Goal: Task Accomplishment & Management: Complete application form

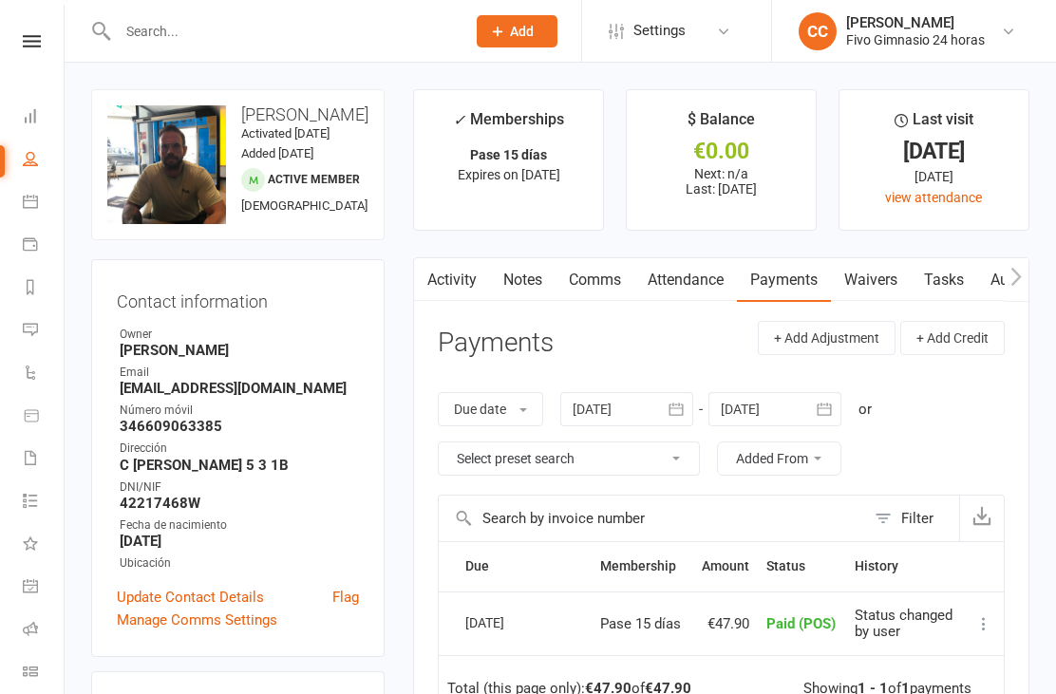
click at [37, 106] on link "Dashboard" at bounding box center [44, 118] width 43 height 43
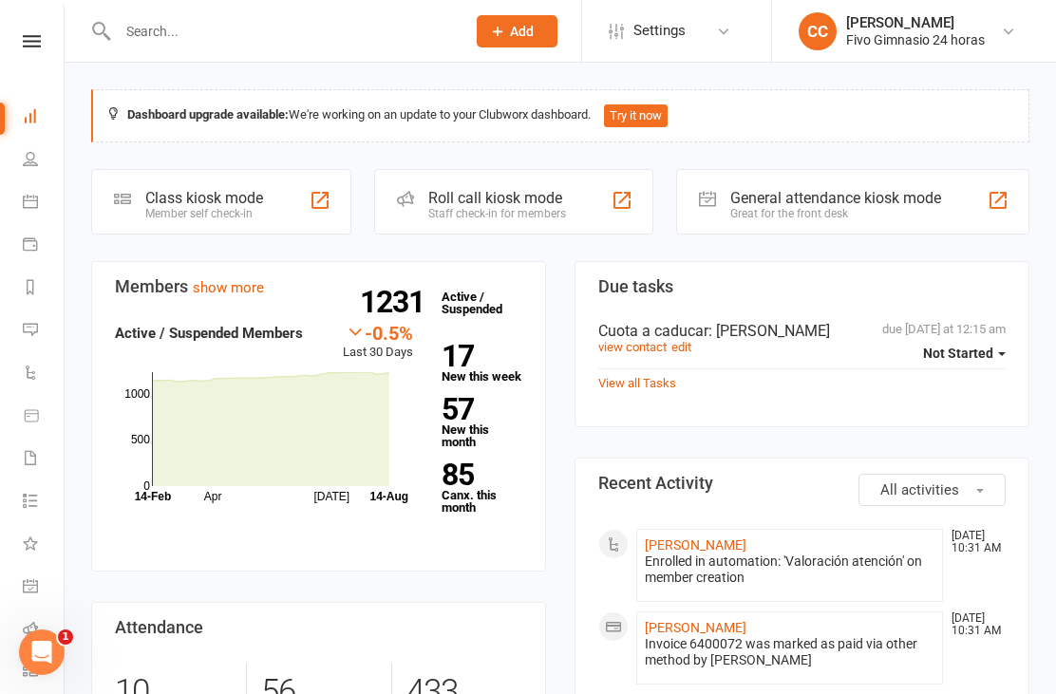
click at [703, 563] on div "Enrolled in automation: 'Valoración atención' on member creation" at bounding box center [790, 570] width 290 height 32
click at [703, 551] on link "[PERSON_NAME]" at bounding box center [696, 544] width 102 height 15
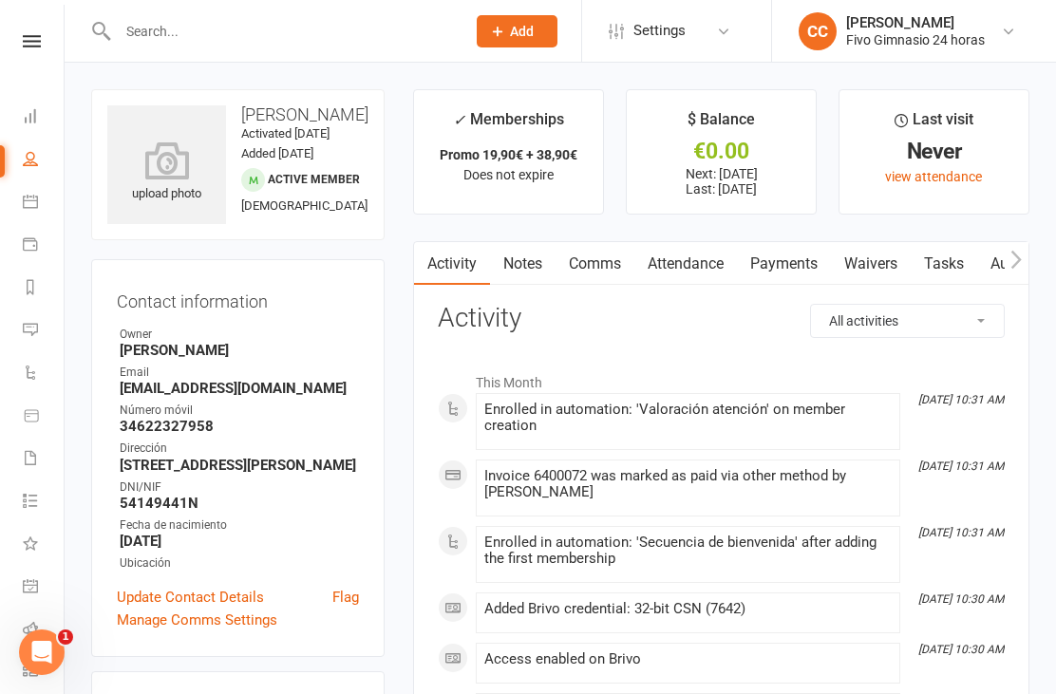
click at [874, 266] on link "Waivers" at bounding box center [871, 264] width 80 height 44
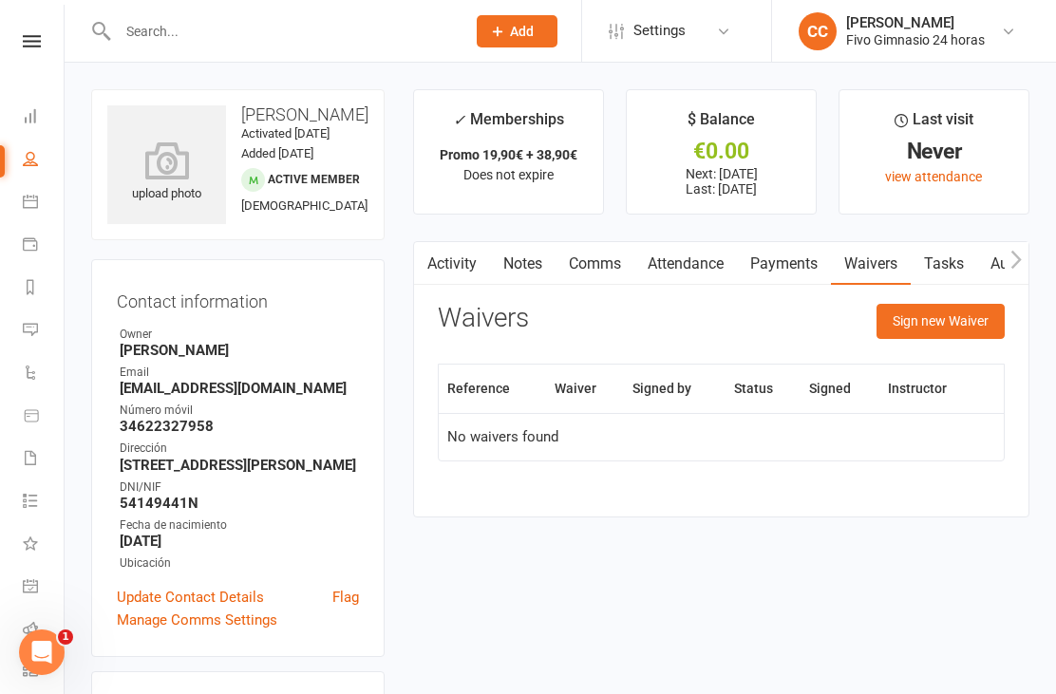
click at [158, 179] on icon at bounding box center [166, 160] width 119 height 38
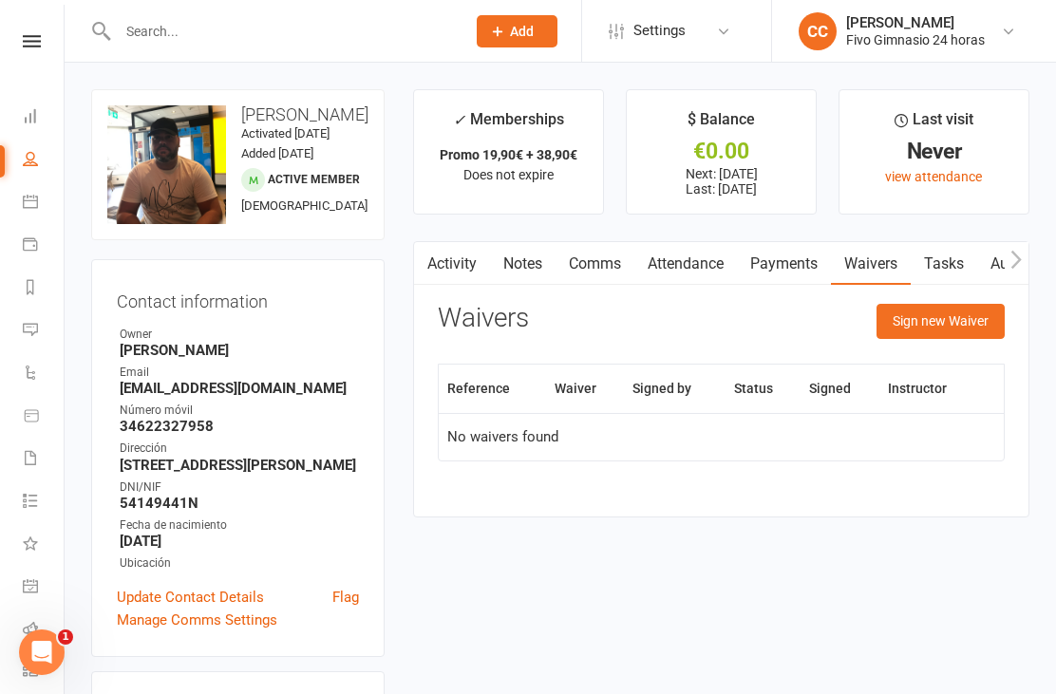
click at [917, 318] on button "Sign new Waiver" at bounding box center [940, 321] width 128 height 34
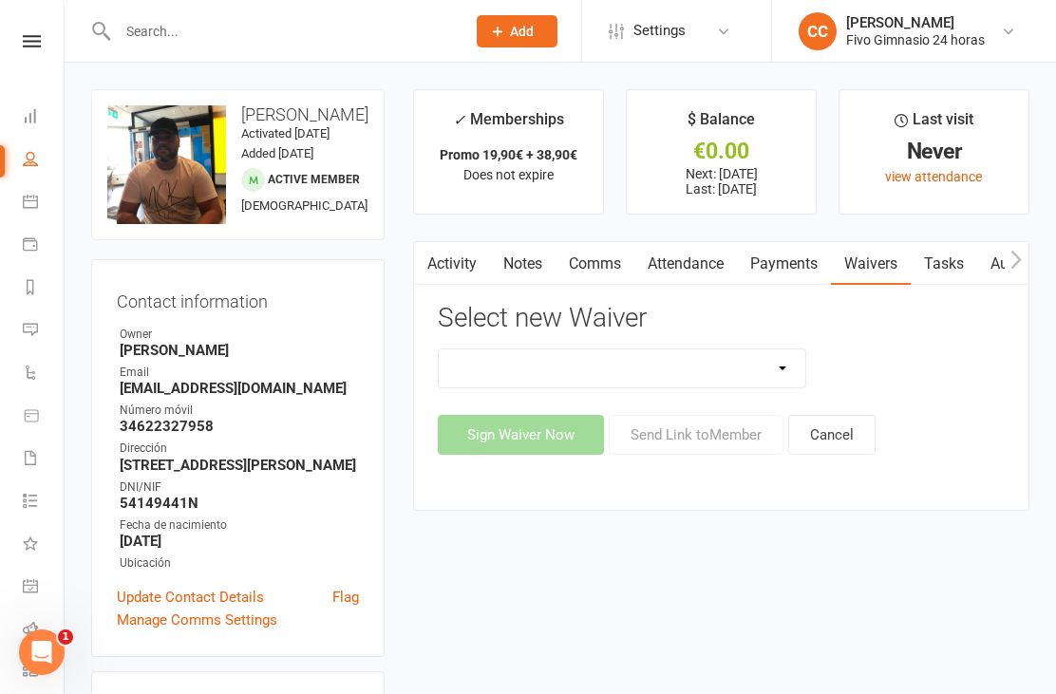
click at [713, 362] on select "Actualización De Datos De Pago Alta Online Certificación Finalización Contrato …" at bounding box center [622, 368] width 366 height 38
select select "1939"
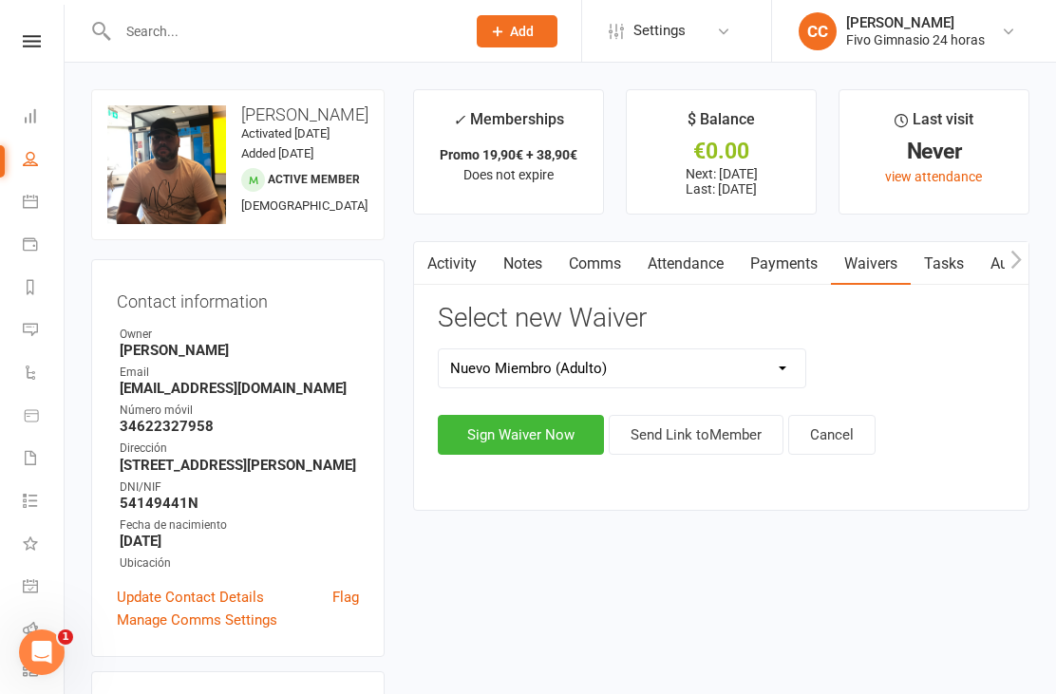
click at [511, 435] on button "Sign Waiver Now" at bounding box center [521, 435] width 166 height 40
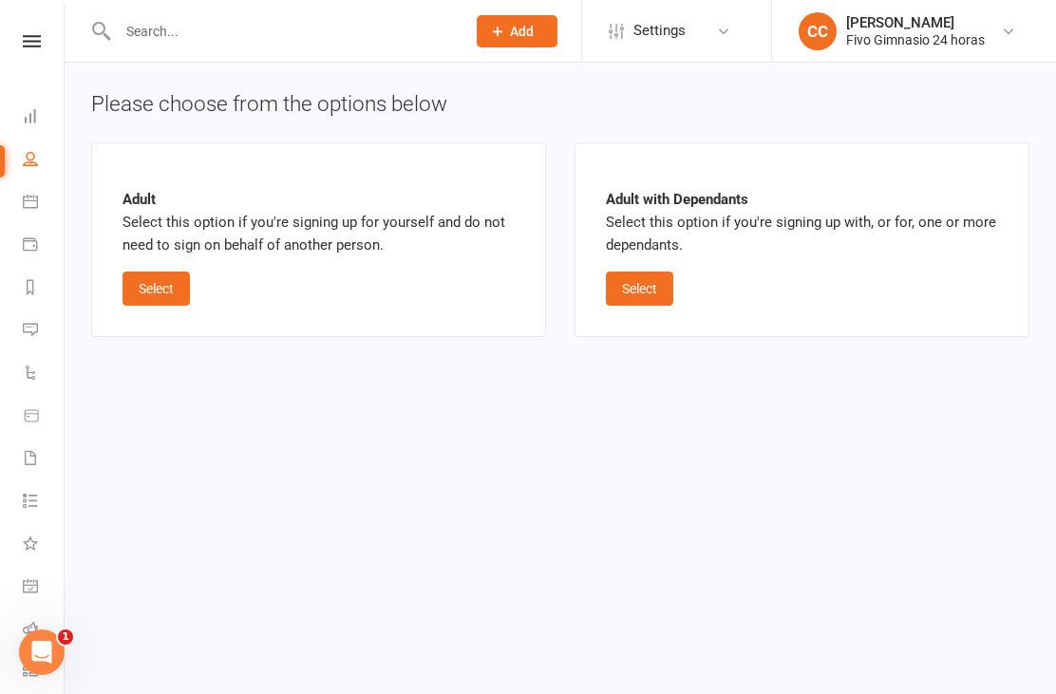
click at [152, 284] on button "Select" at bounding box center [155, 289] width 67 height 34
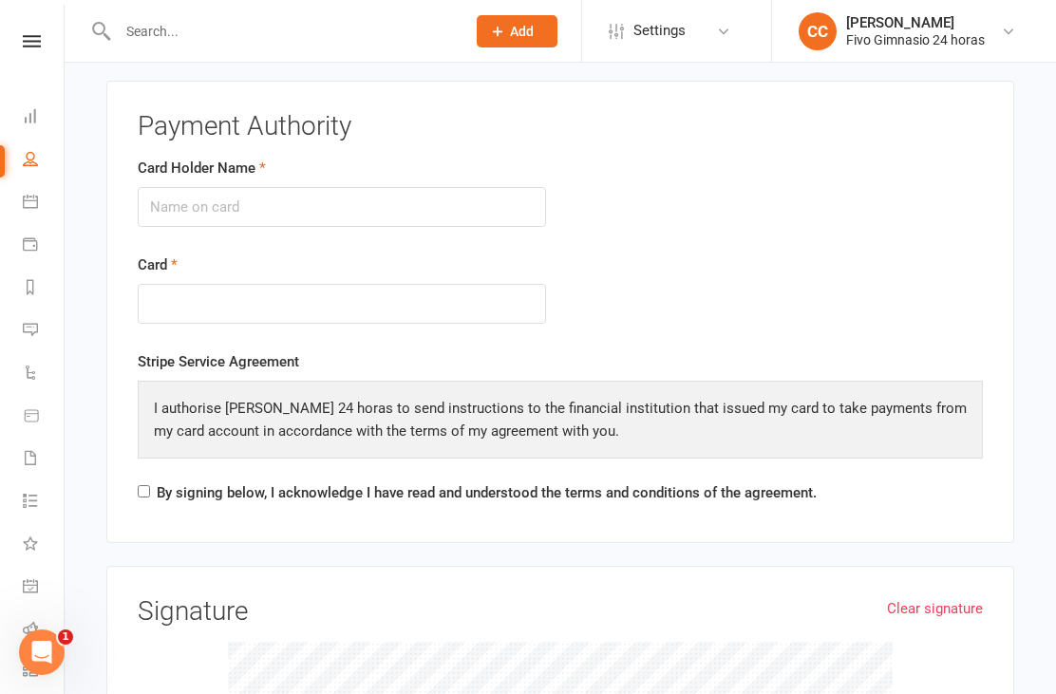
scroll to position [2152, 0]
click at [348, 197] on input "Card Holder Name" at bounding box center [342, 205] width 408 height 40
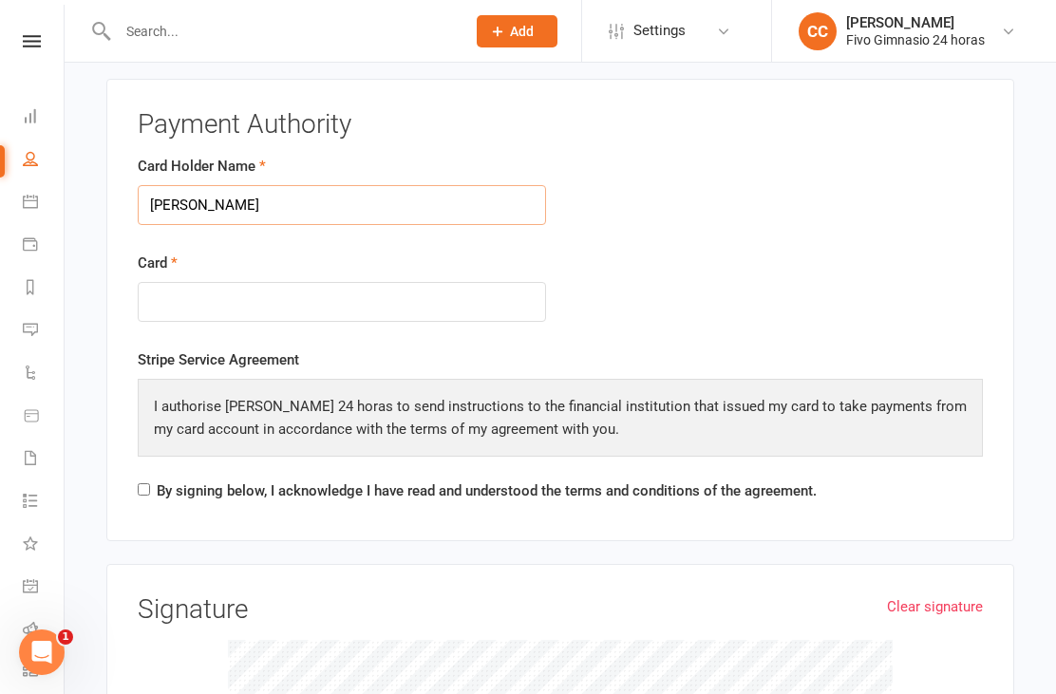
type input "[PERSON_NAME]"
click at [282, 282] on div at bounding box center [342, 302] width 408 height 41
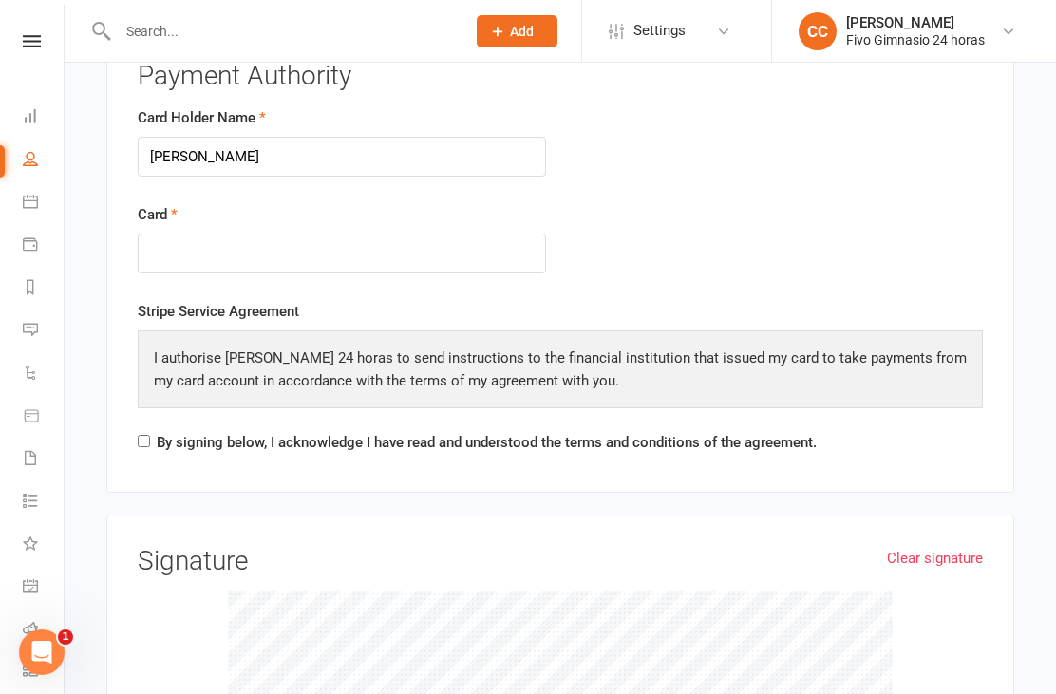
scroll to position [2183, 0]
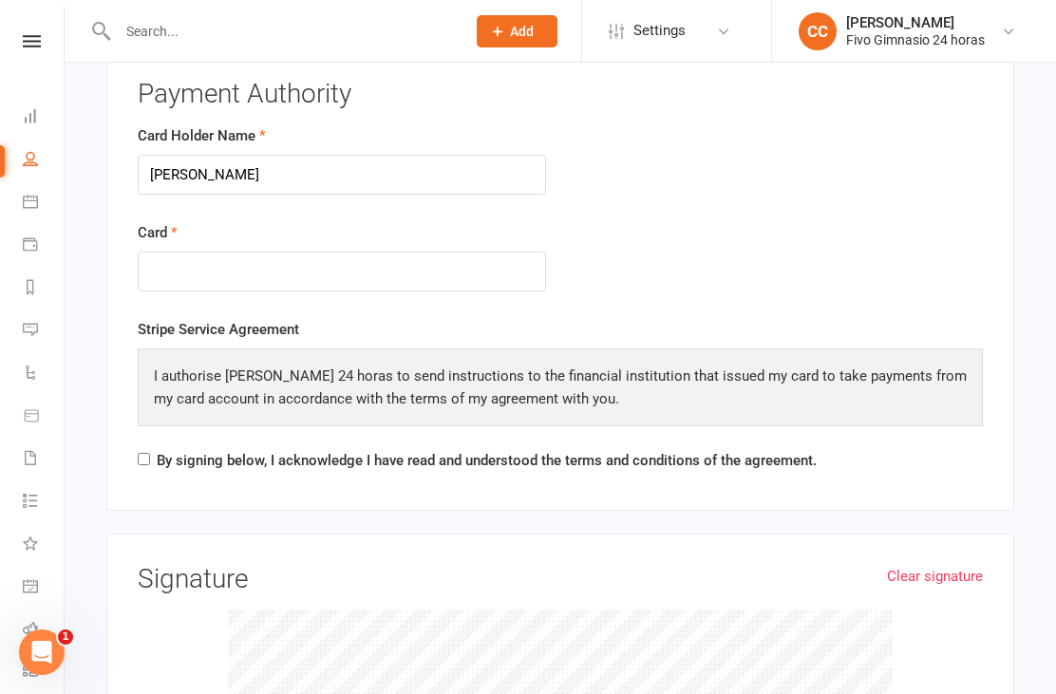
click at [167, 449] on label "By signing below, I acknowledge I have read and understood the terms and condit…" at bounding box center [487, 460] width 660 height 23
click at [150, 453] on input "By signing below, I acknowledge I have read and understood the terms and condit…" at bounding box center [144, 459] width 12 height 12
checkbox input "true"
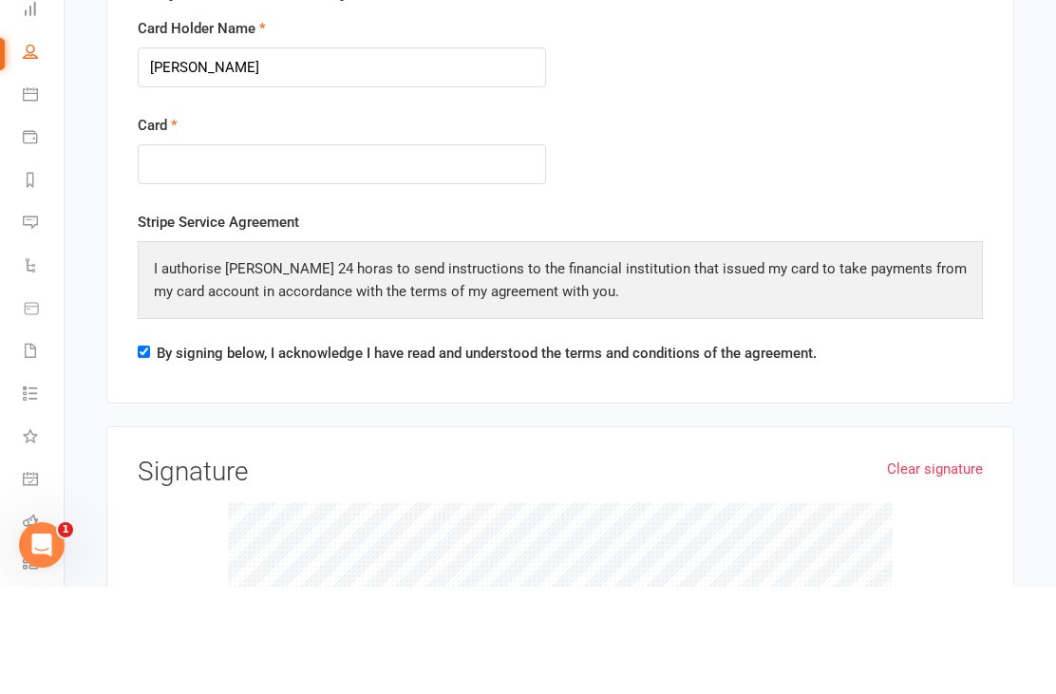
scroll to position [2290, 0]
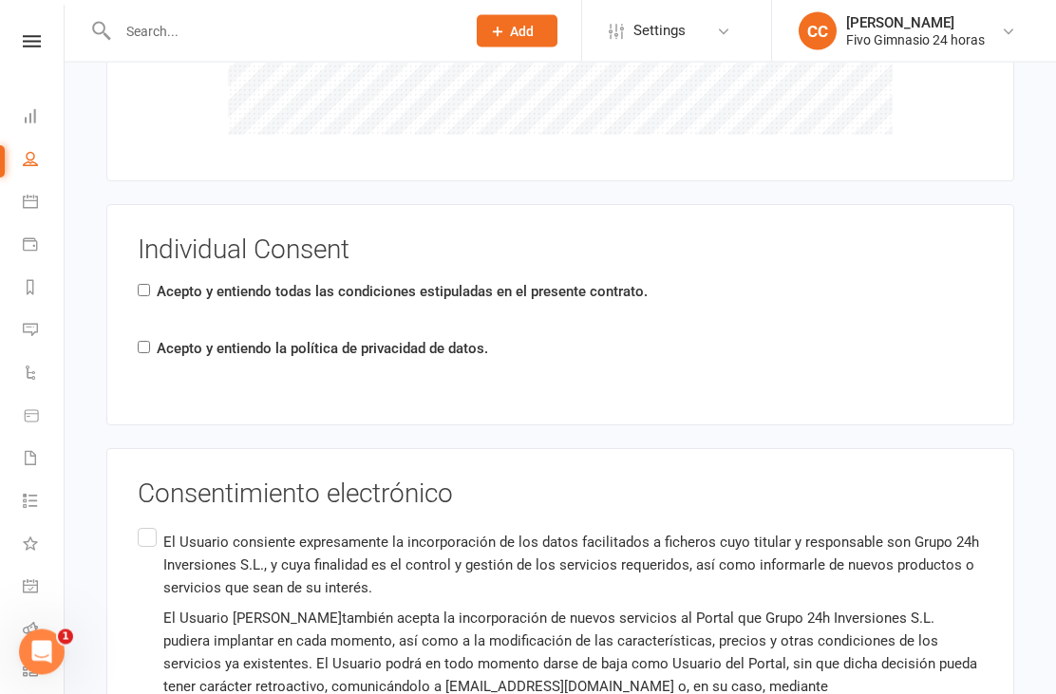
click at [160, 529] on label "El Usuario consiente expresamente la incorporación de los datos facilitados a f…" at bounding box center [560, 702] width 845 height 355
click at [150, 525] on input "El Usuario consiente expresamente la incorporación de los datos facilitados a f…" at bounding box center [144, 525] width 12 height 0
click at [148, 341] on input "Acepto y entiendo la política de privacidad de datos." at bounding box center [144, 347] width 12 height 12
checkbox input "true"
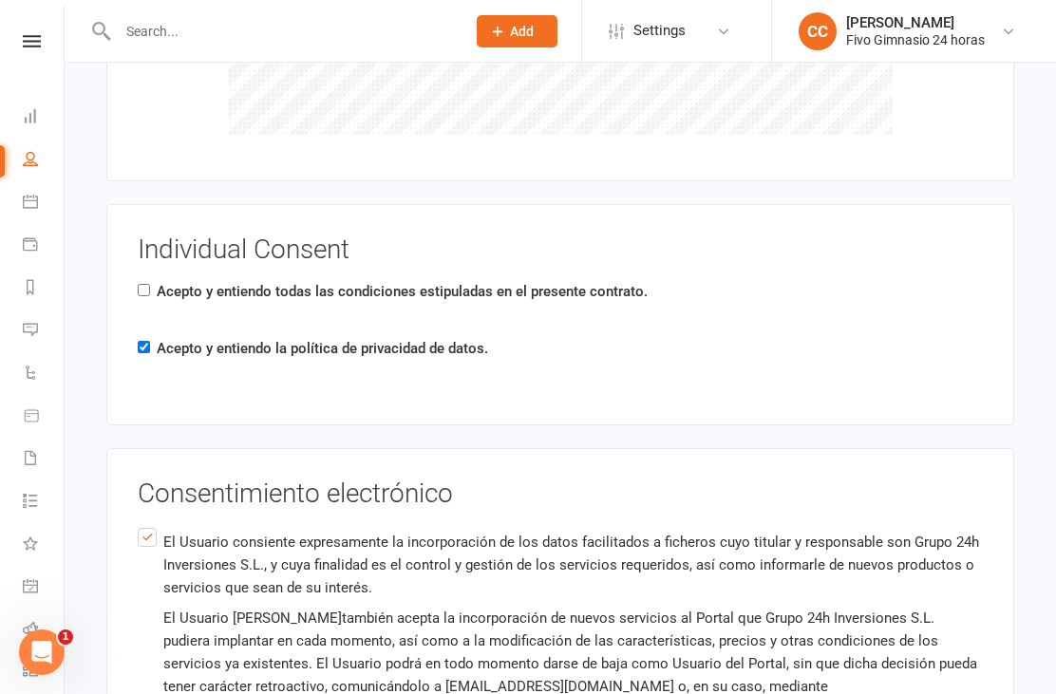
click at [150, 284] on input "Acepto y entiendo todas las condiciones estipuladas en el presente contrato." at bounding box center [144, 290] width 12 height 12
checkbox input "true"
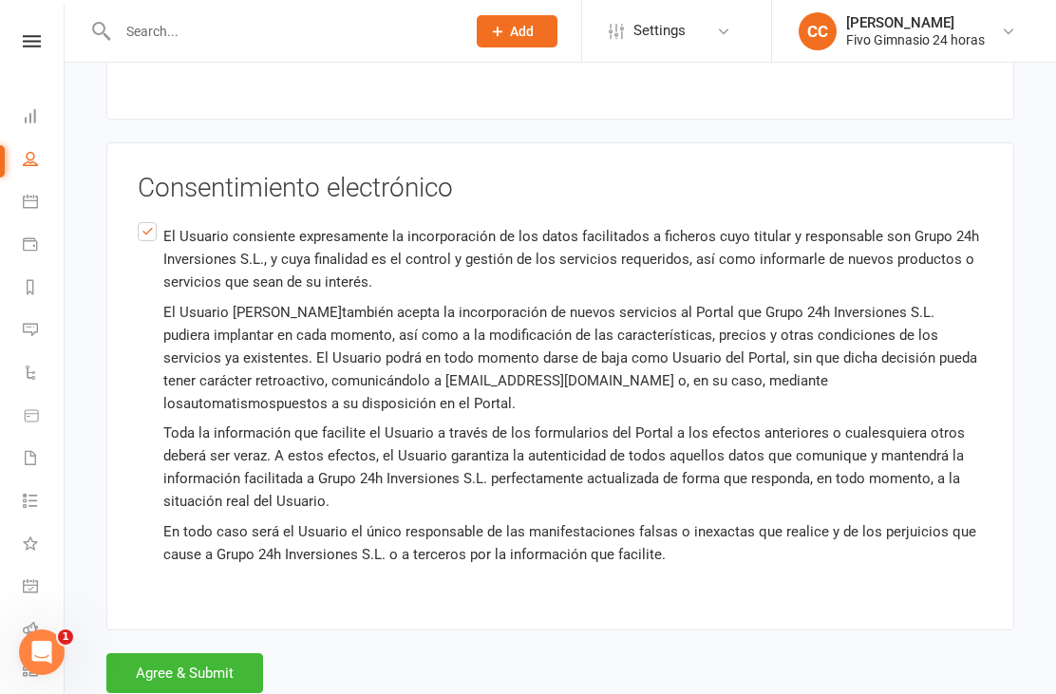
click at [227, 659] on button "Agree & Submit" at bounding box center [184, 673] width 157 height 40
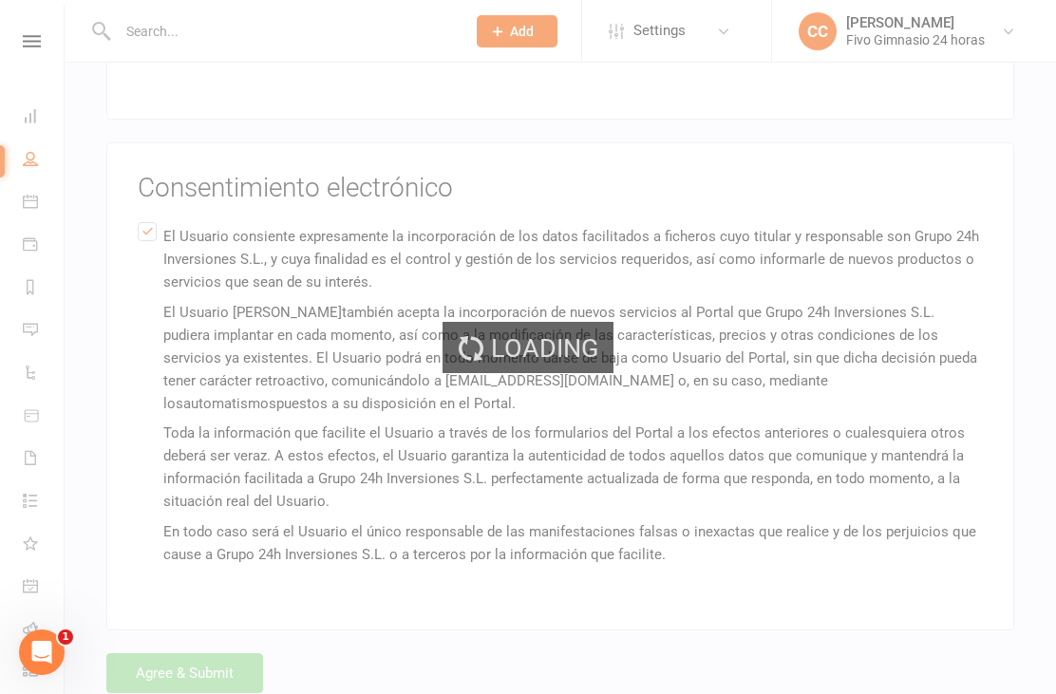
click at [225, 653] on div "Loading" at bounding box center [528, 347] width 1056 height 694
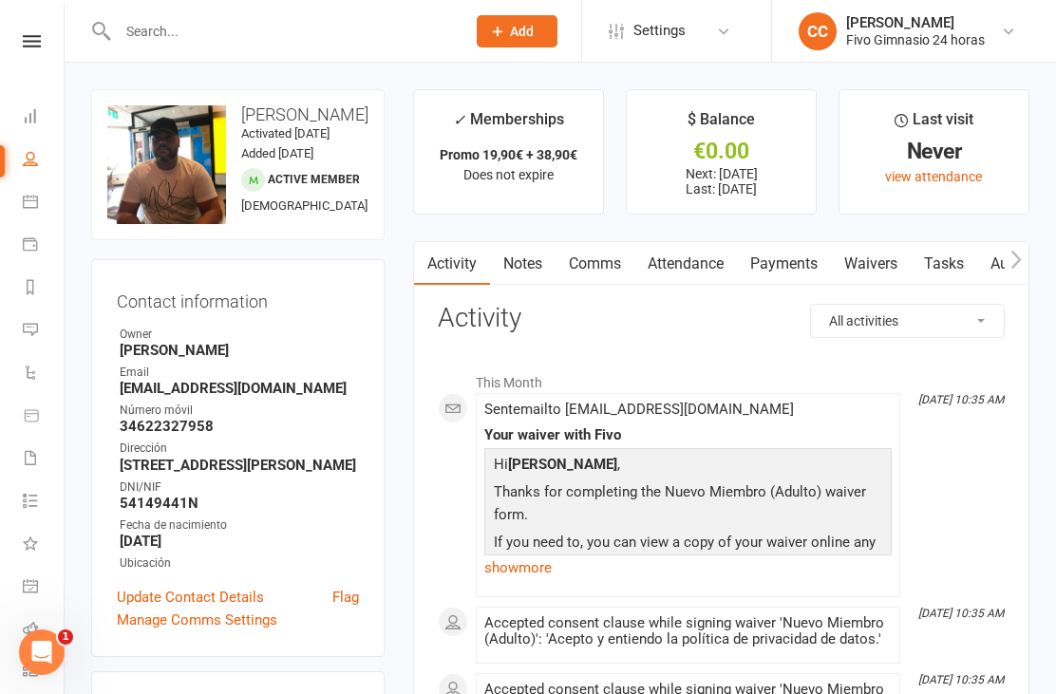
click at [785, 281] on link "Payments" at bounding box center [784, 264] width 94 height 44
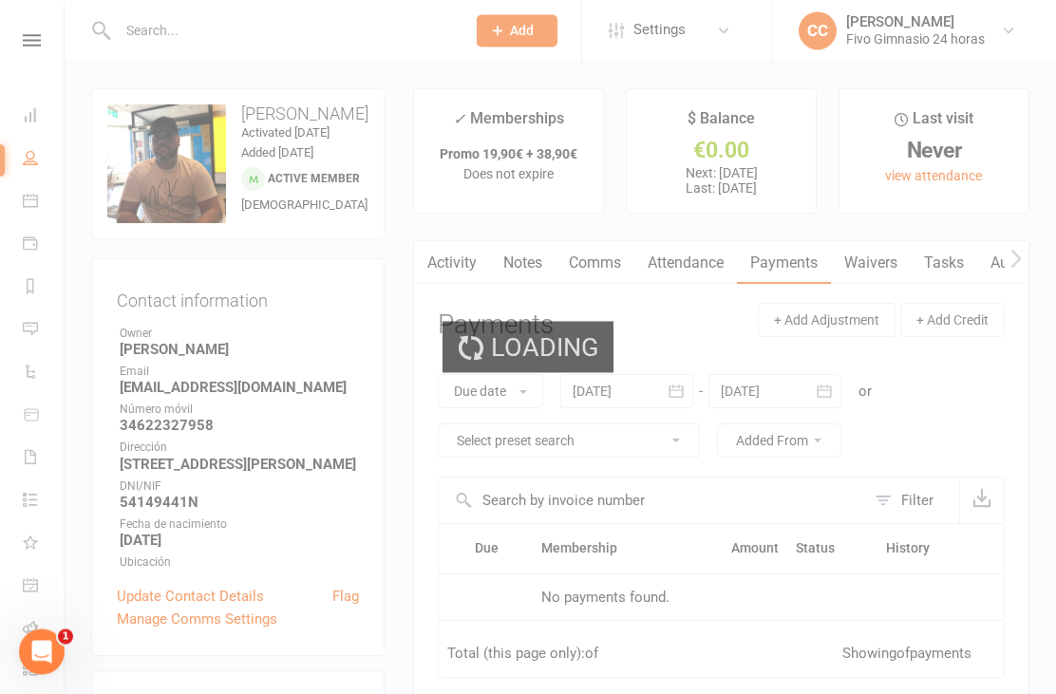
scroll to position [61, 0]
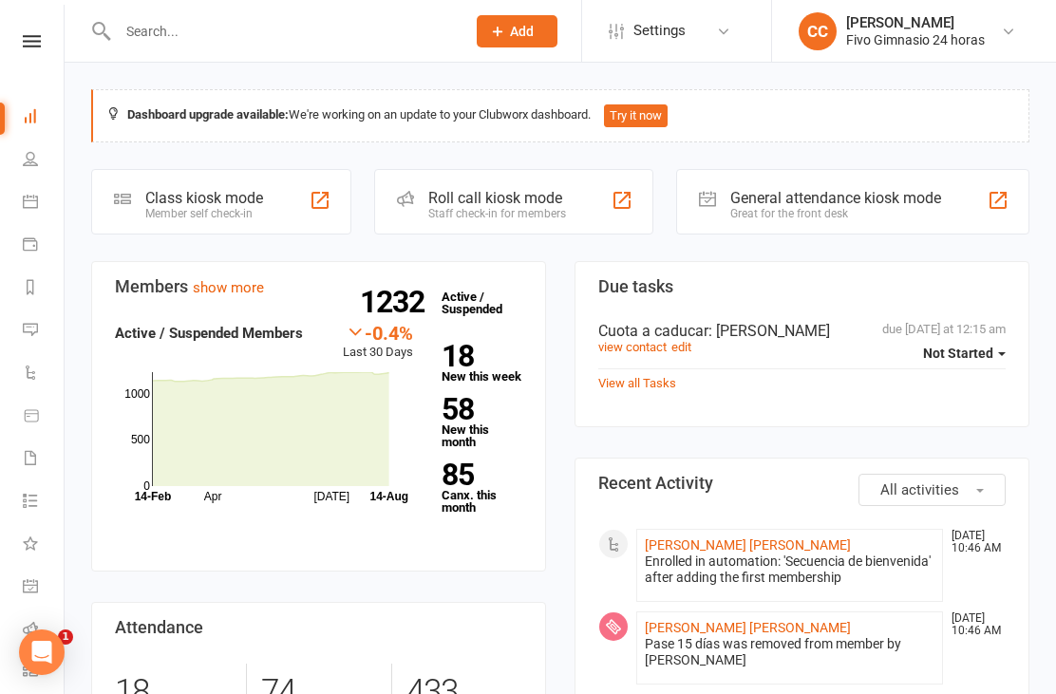
click at [739, 537] on link "[PERSON_NAME] [PERSON_NAME]" at bounding box center [748, 544] width 206 height 15
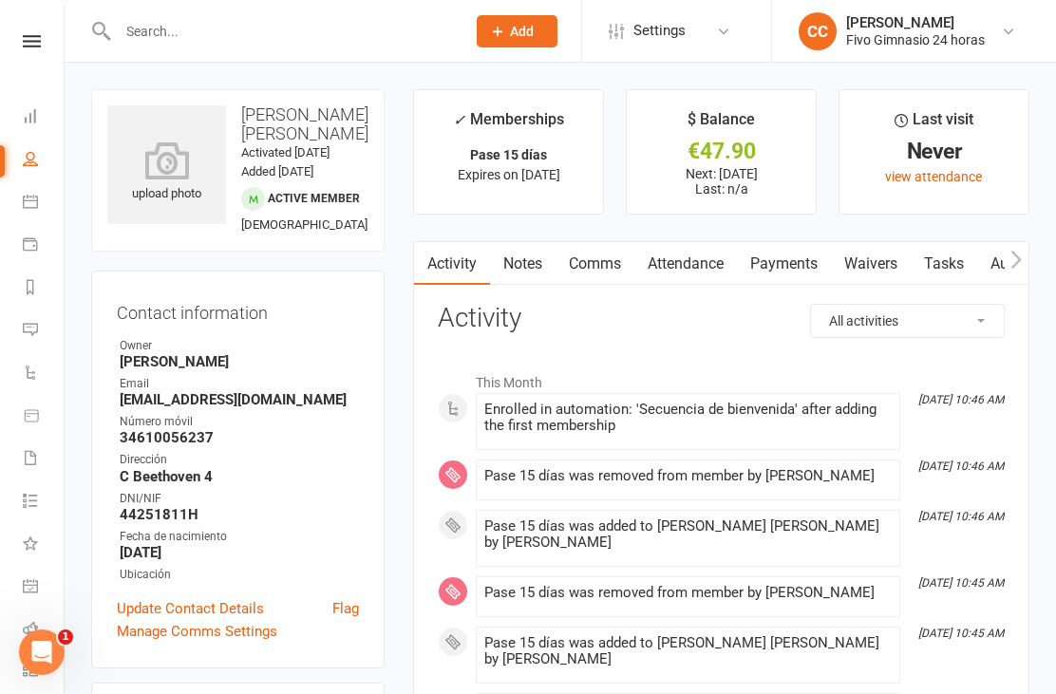
click at [163, 179] on icon at bounding box center [166, 160] width 119 height 38
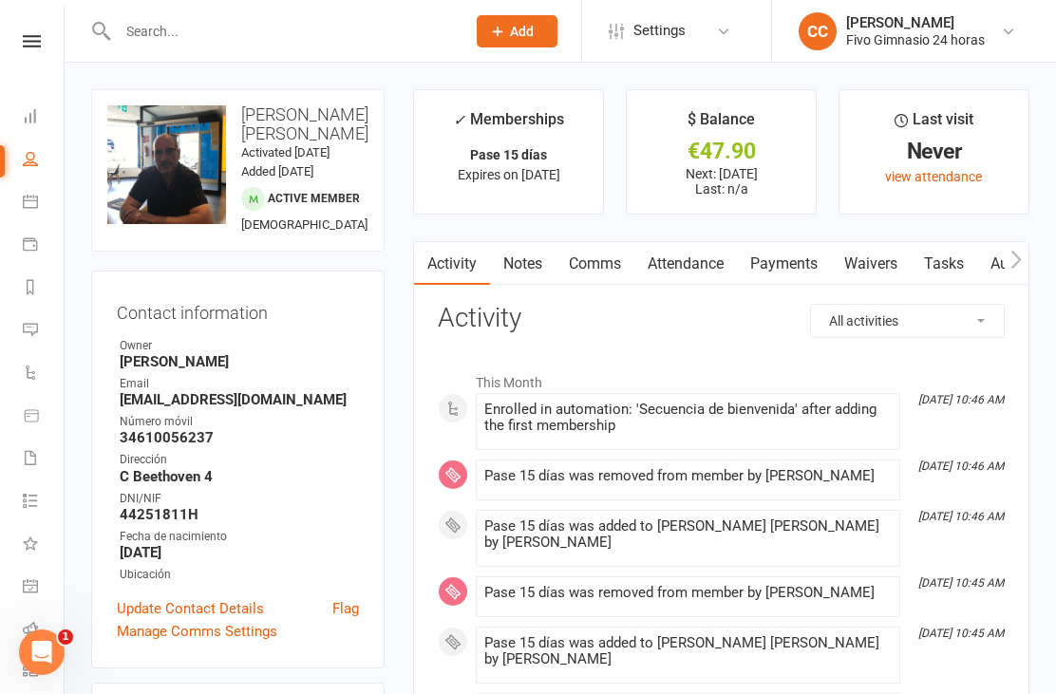
click at [869, 264] on link "Waivers" at bounding box center [871, 264] width 80 height 44
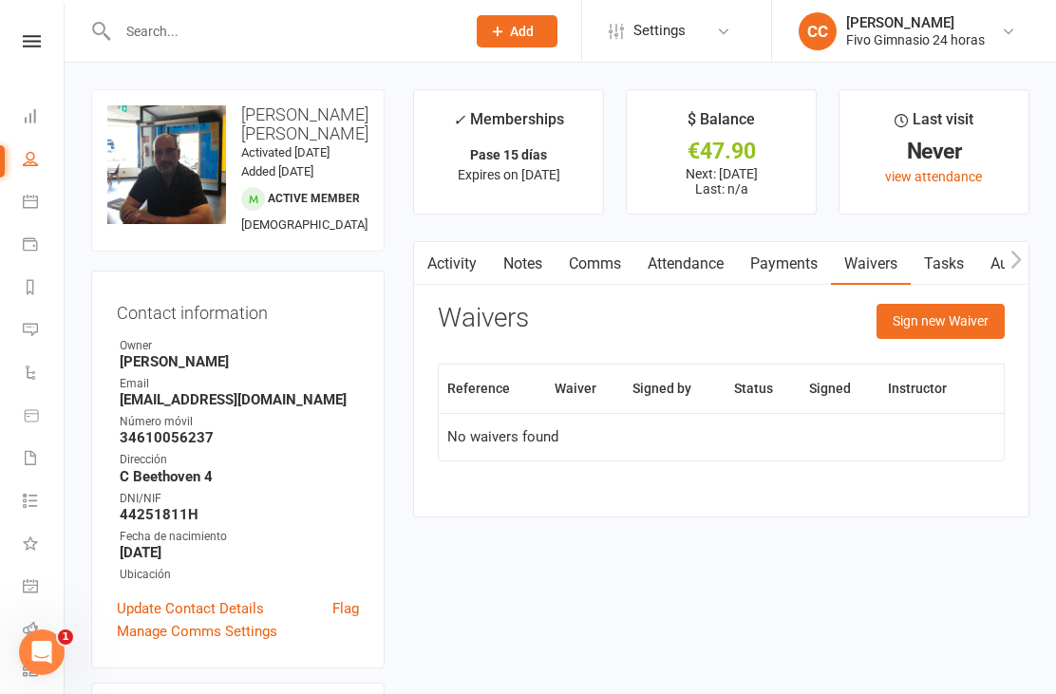
click at [906, 334] on button "Sign new Waiver" at bounding box center [940, 321] width 128 height 34
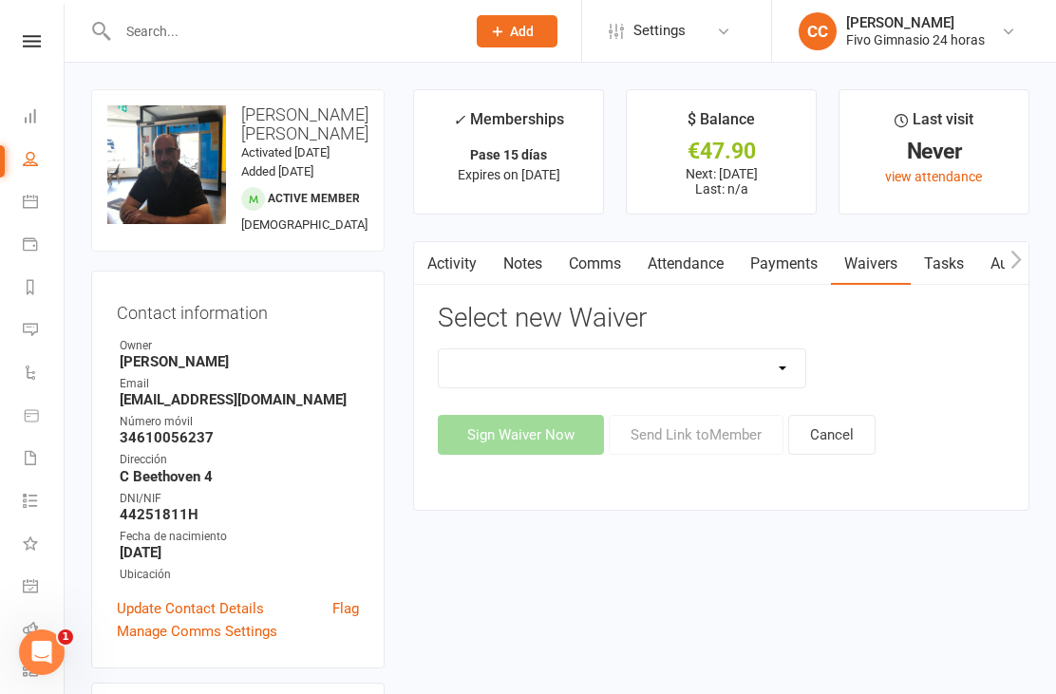
click at [751, 371] on select "Actualización De Datos De Pago Alta Online Certificación Finalización Contrato …" at bounding box center [622, 368] width 366 height 38
select select "1939"
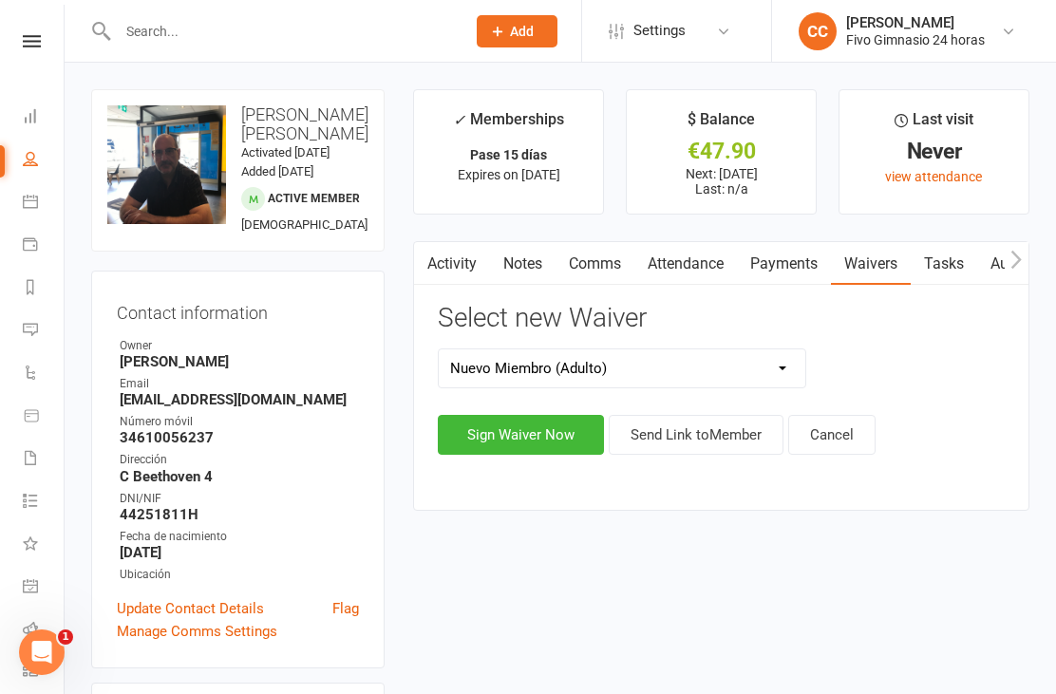
click at [533, 424] on button "Sign Waiver Now" at bounding box center [521, 435] width 166 height 40
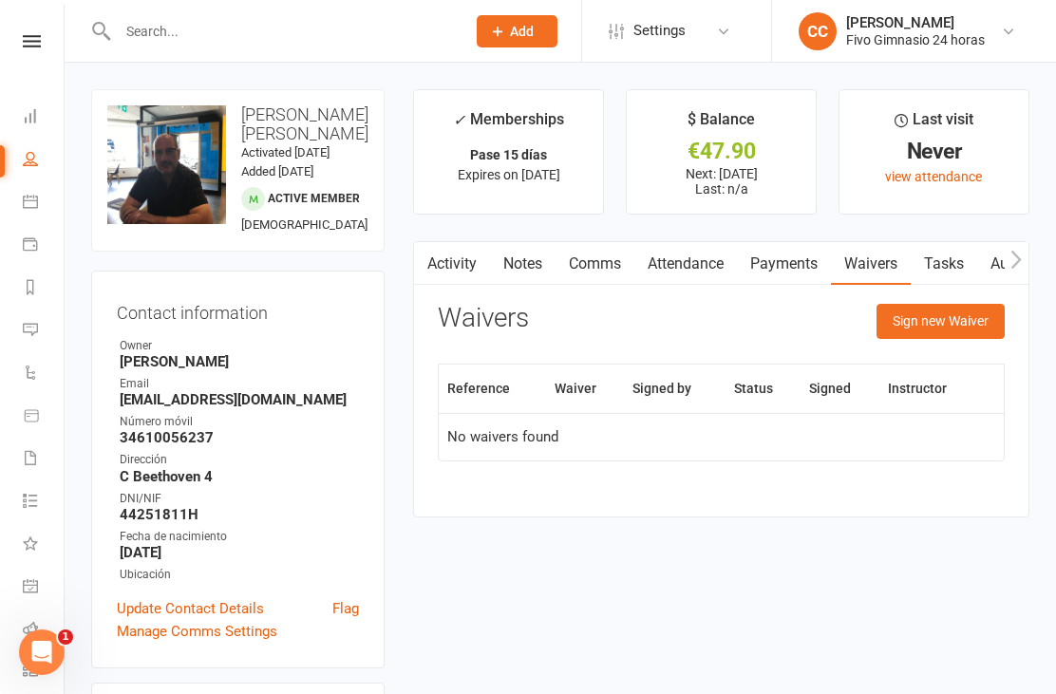
click at [926, 318] on button "Sign new Waiver" at bounding box center [940, 321] width 128 height 34
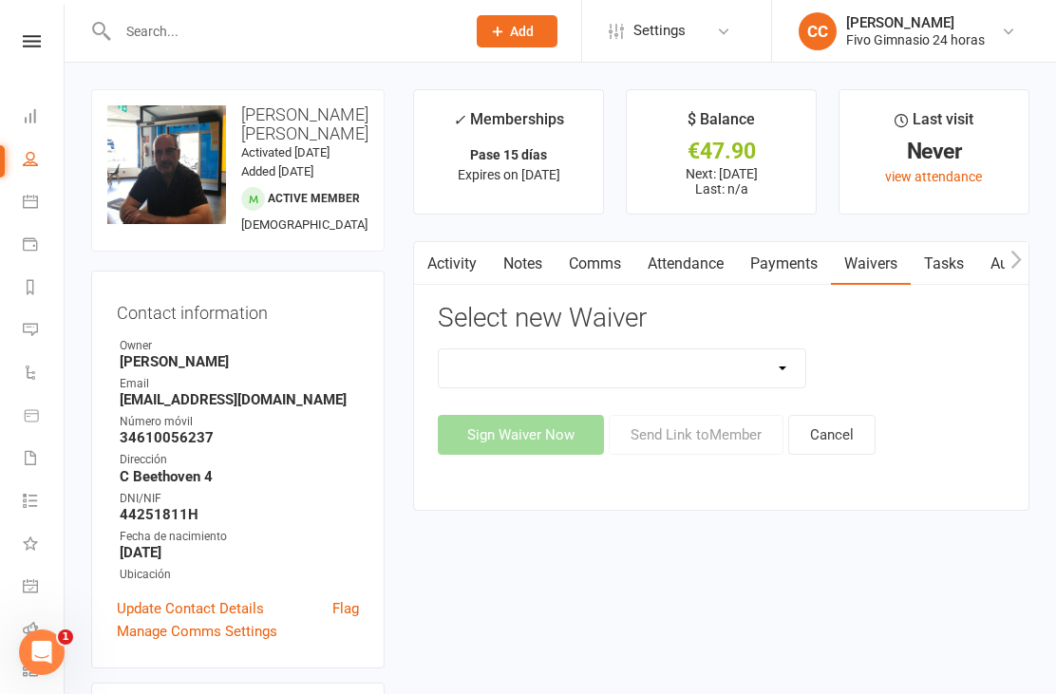
click at [699, 349] on select "Actualización De Datos De Pago Alta Online Certificación Finalización Contrato …" at bounding box center [622, 368] width 366 height 38
select select "4966"
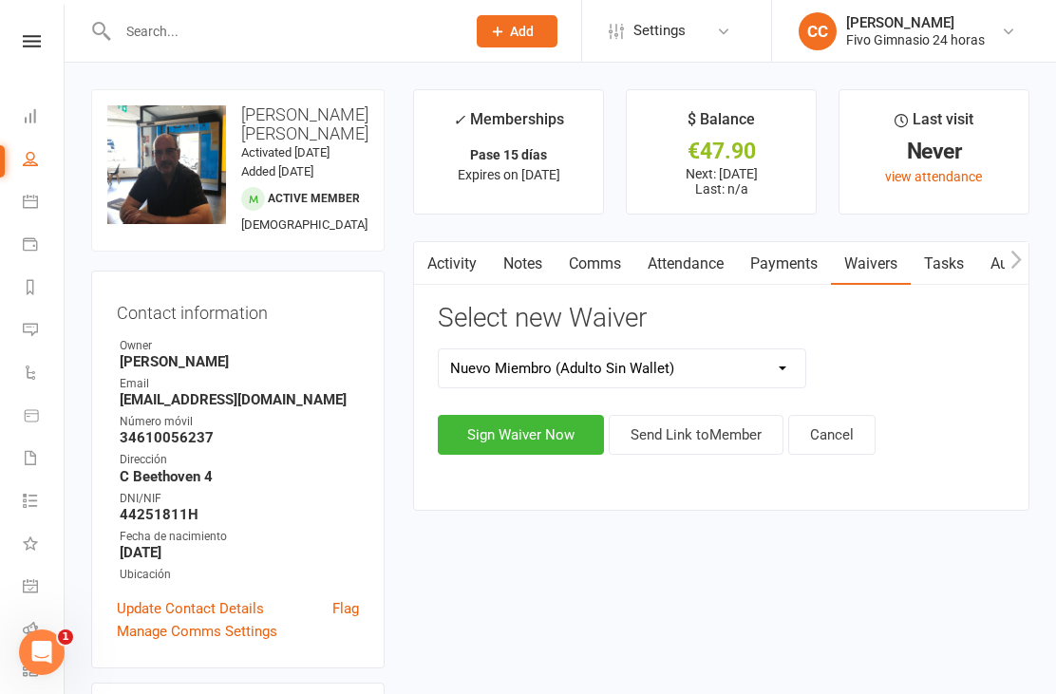
click at [538, 415] on button "Sign Waiver Now" at bounding box center [521, 435] width 166 height 40
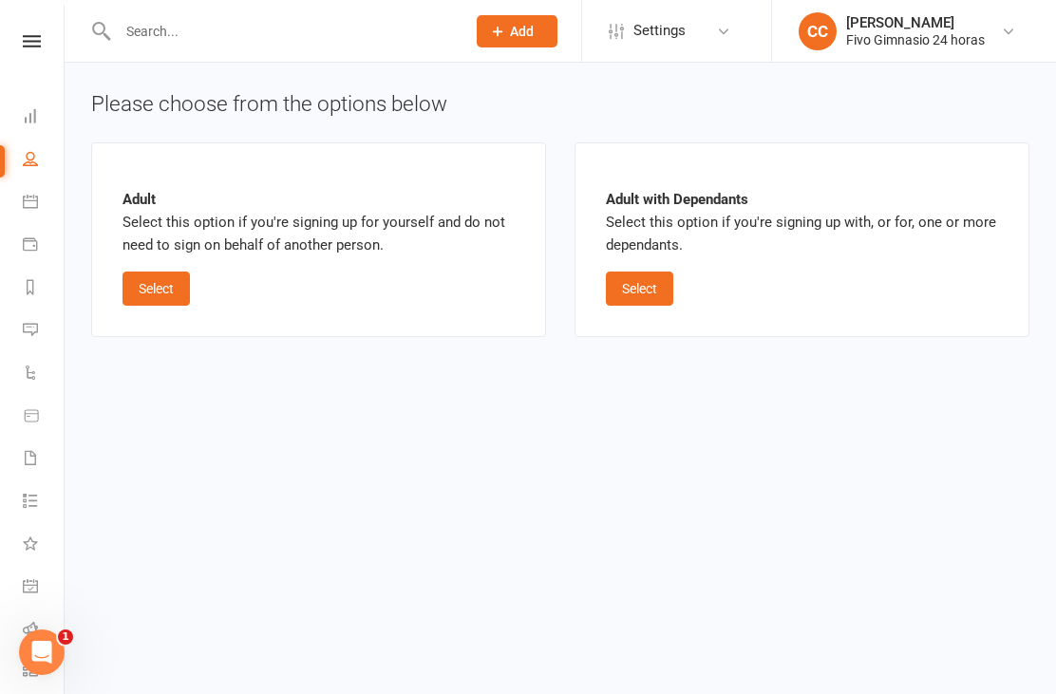
click at [134, 284] on button "Select" at bounding box center [155, 289] width 67 height 34
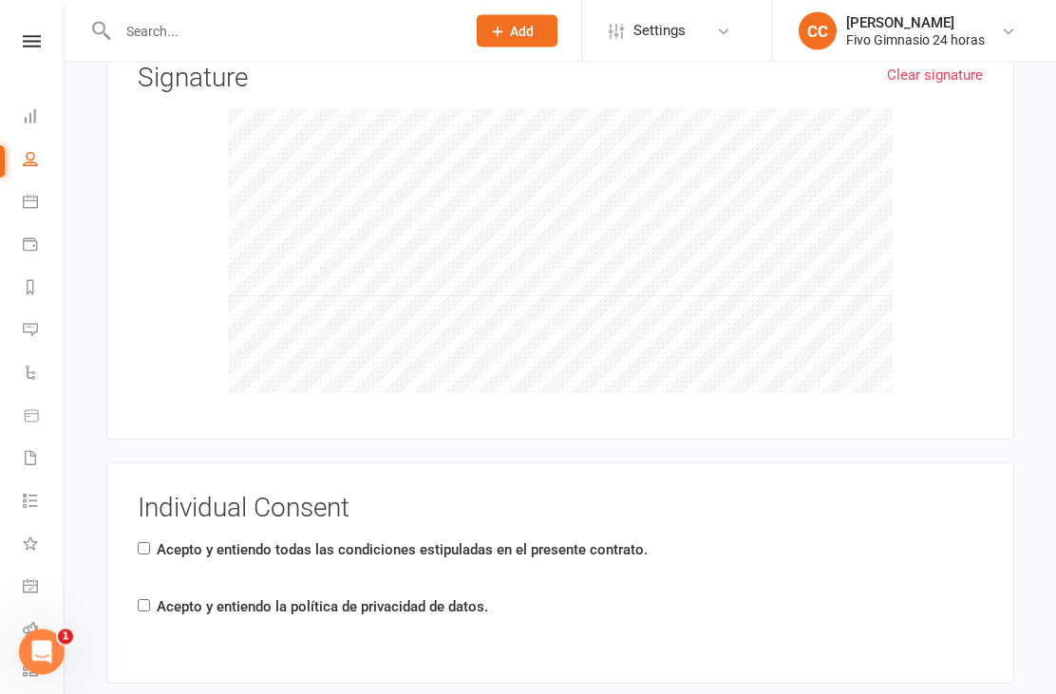
scroll to position [2200, 0]
click at [142, 599] on input "Acepto y entiendo la política de privacidad de datos." at bounding box center [144, 605] width 12 height 12
checkbox input "true"
click at [160, 538] on label "Acepto y entiendo todas las condiciones estipuladas en el presente contrato." at bounding box center [402, 549] width 491 height 23
click at [150, 542] on input "Acepto y entiendo todas las condiciones estipuladas en el presente contrato." at bounding box center [144, 548] width 12 height 12
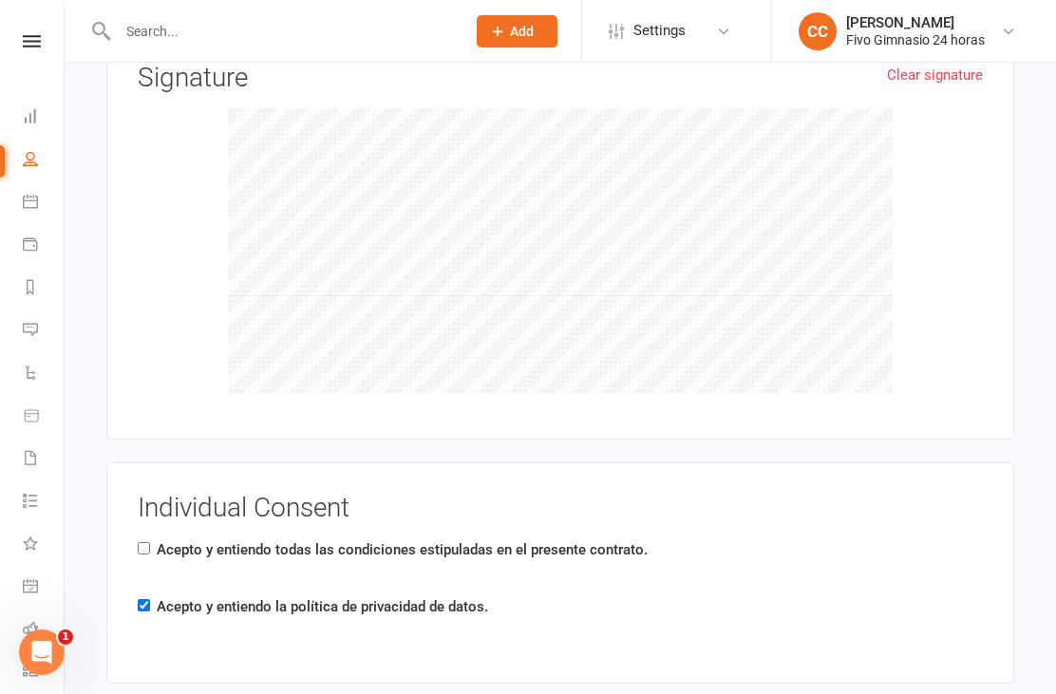
checkbox input "true"
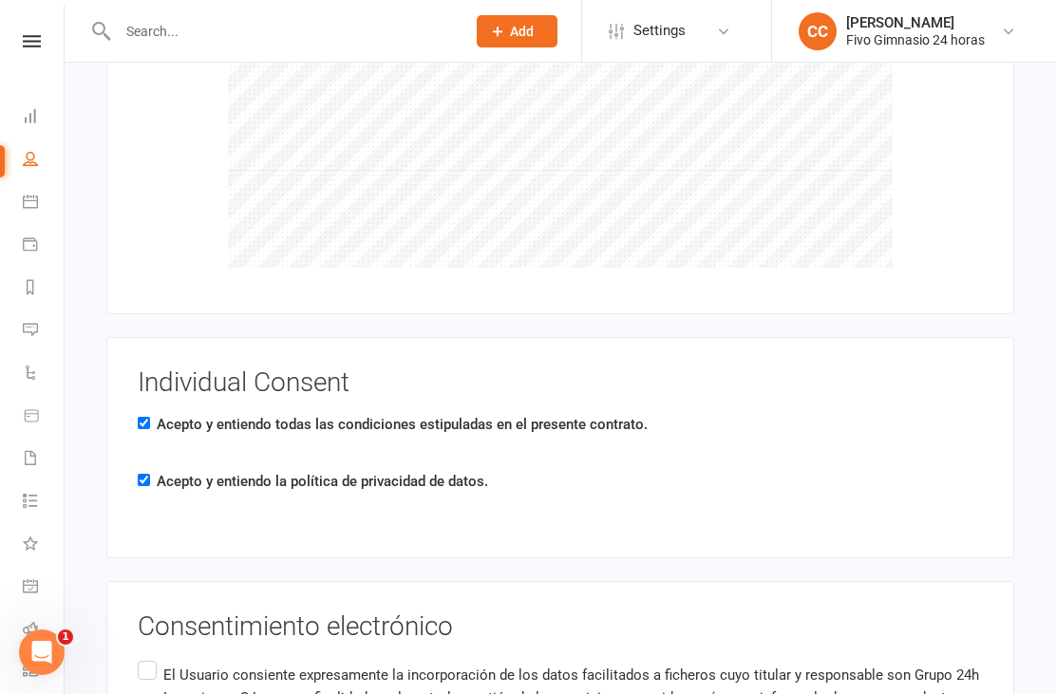
click at [167, 668] on p "El Usuario consiente expresamente la incorporación de los datos facilitados a f…" at bounding box center [572, 698] width 819 height 68
click at [150, 657] on input "El Usuario consiente expresamente la incorporación de los datos facilitados a f…" at bounding box center [144, 657] width 12 height 0
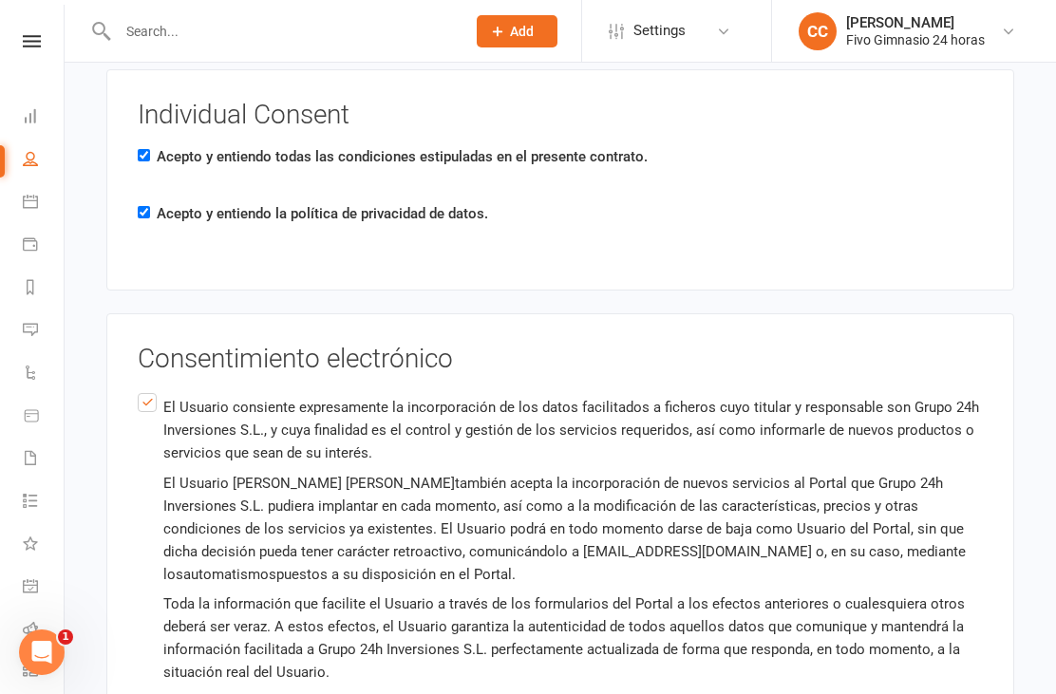
scroll to position [2720, 0]
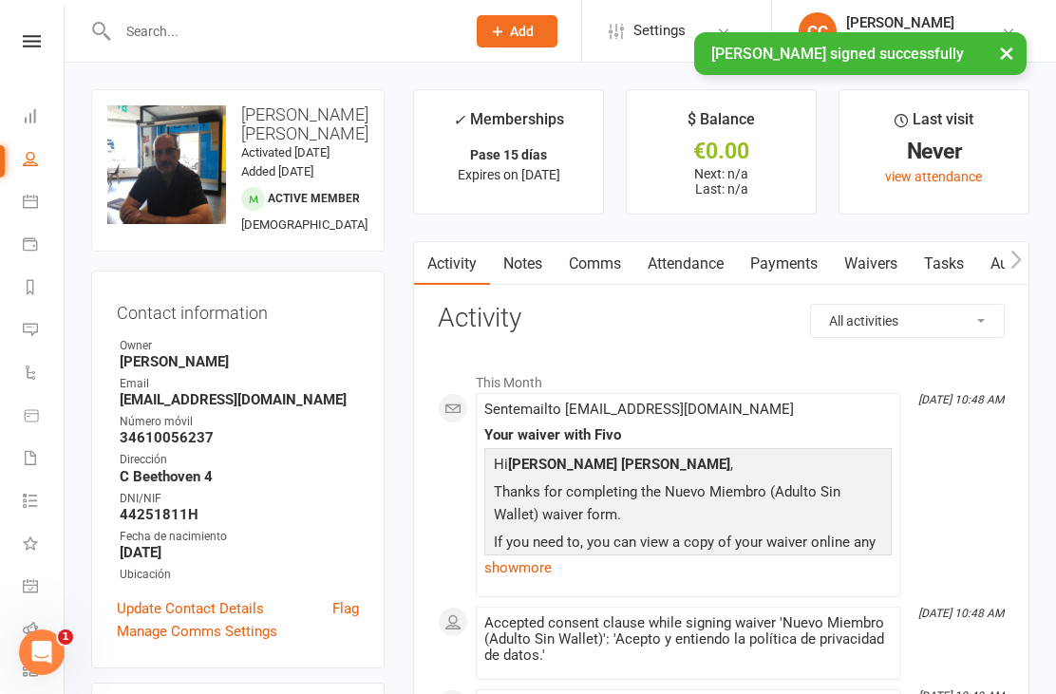
click at [794, 272] on link "Payments" at bounding box center [784, 264] width 94 height 44
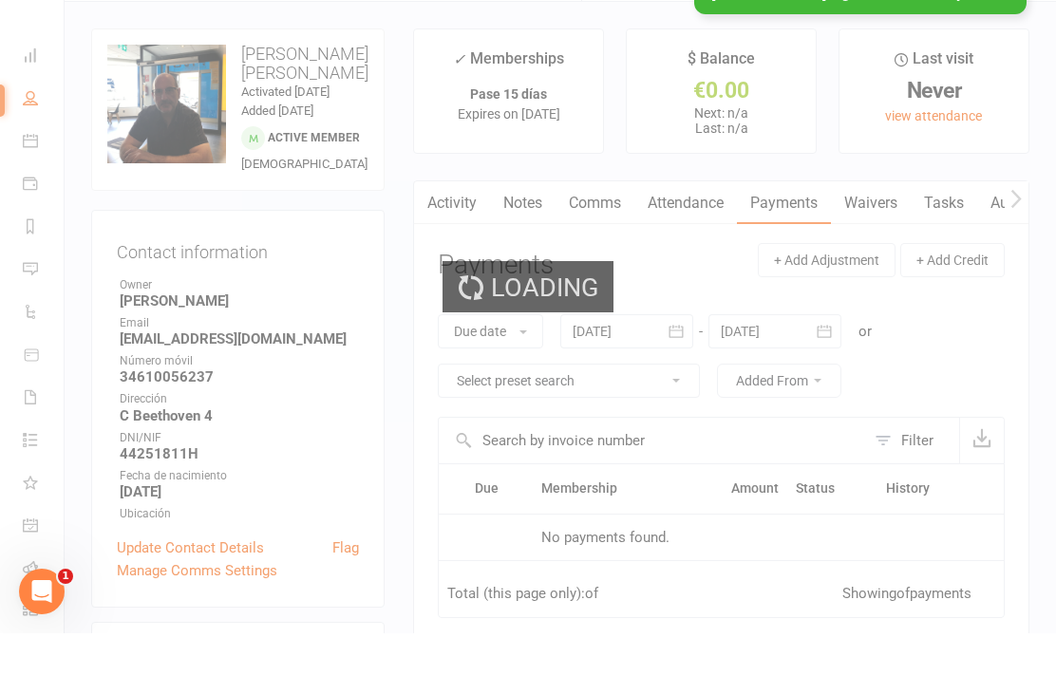
scroll to position [61, 0]
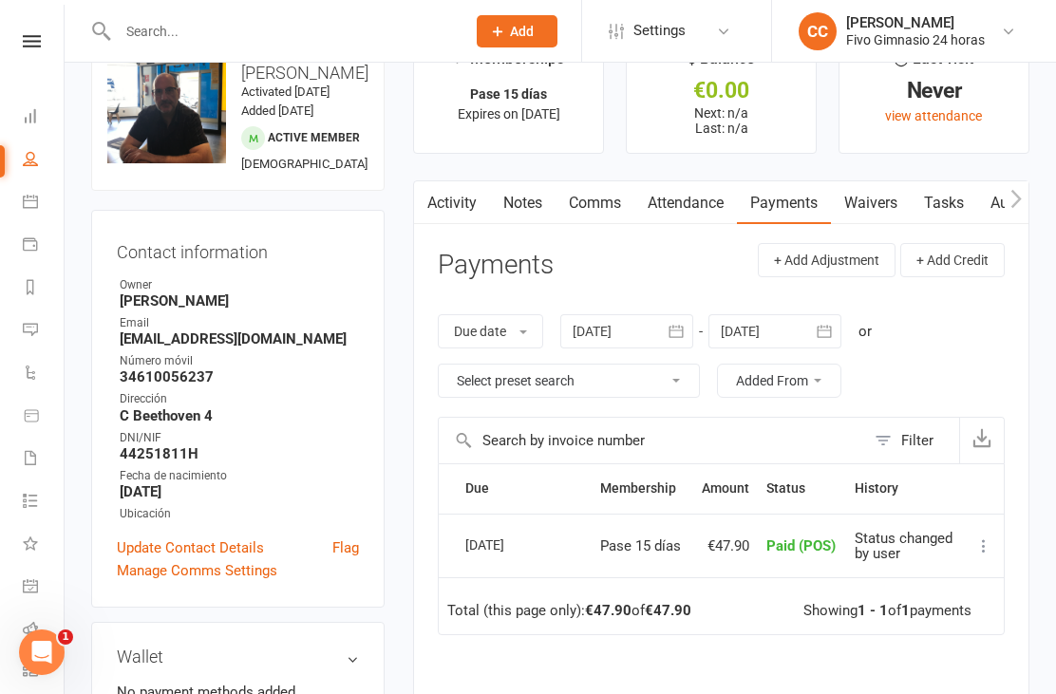
click at [856, 212] on link "Waivers" at bounding box center [871, 203] width 80 height 44
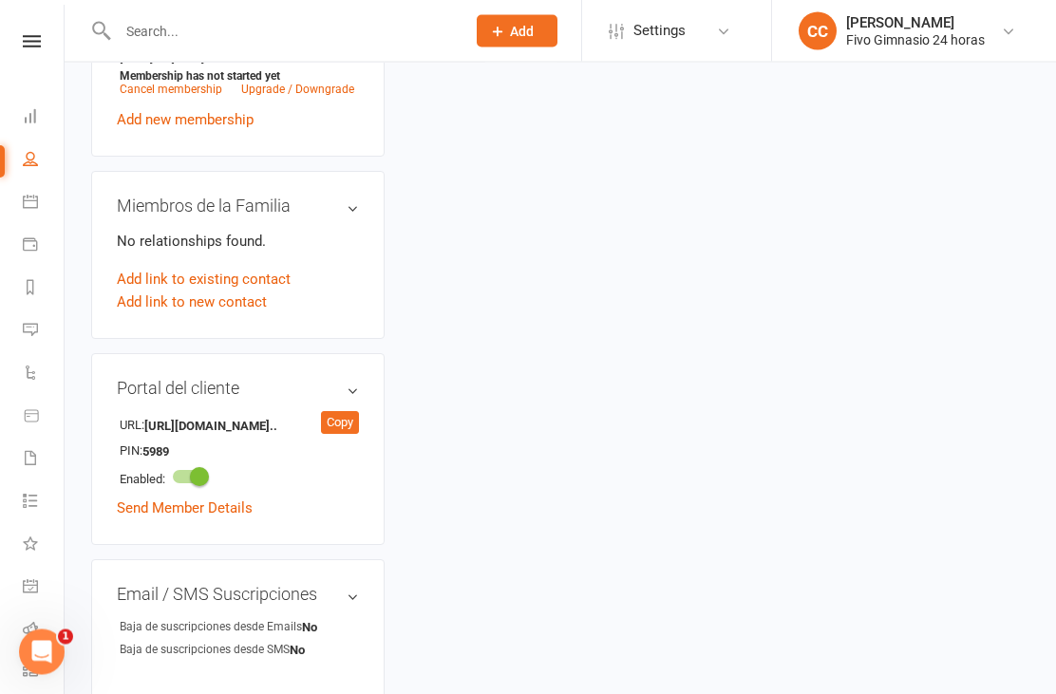
scroll to position [861, 0]
